Goal: Task Accomplishment & Management: Manage account settings

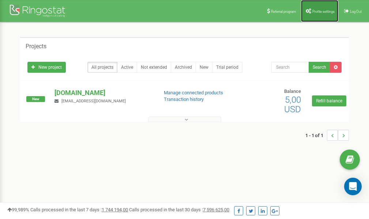
click at [320, 10] on span "Profile settings" at bounding box center [324, 12] width 22 height 4
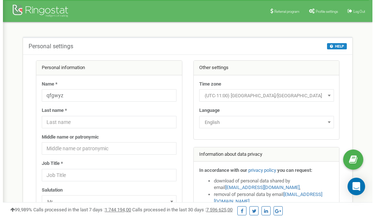
scroll to position [37, 0]
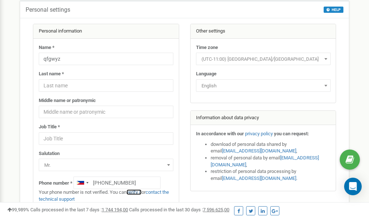
click at [136, 192] on link "verify it" at bounding box center [134, 192] width 15 height 5
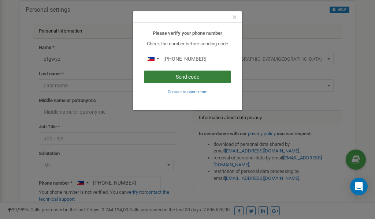
click at [183, 74] on button "Send code" at bounding box center [187, 77] width 87 height 12
